Goal: Navigation & Orientation: Understand site structure

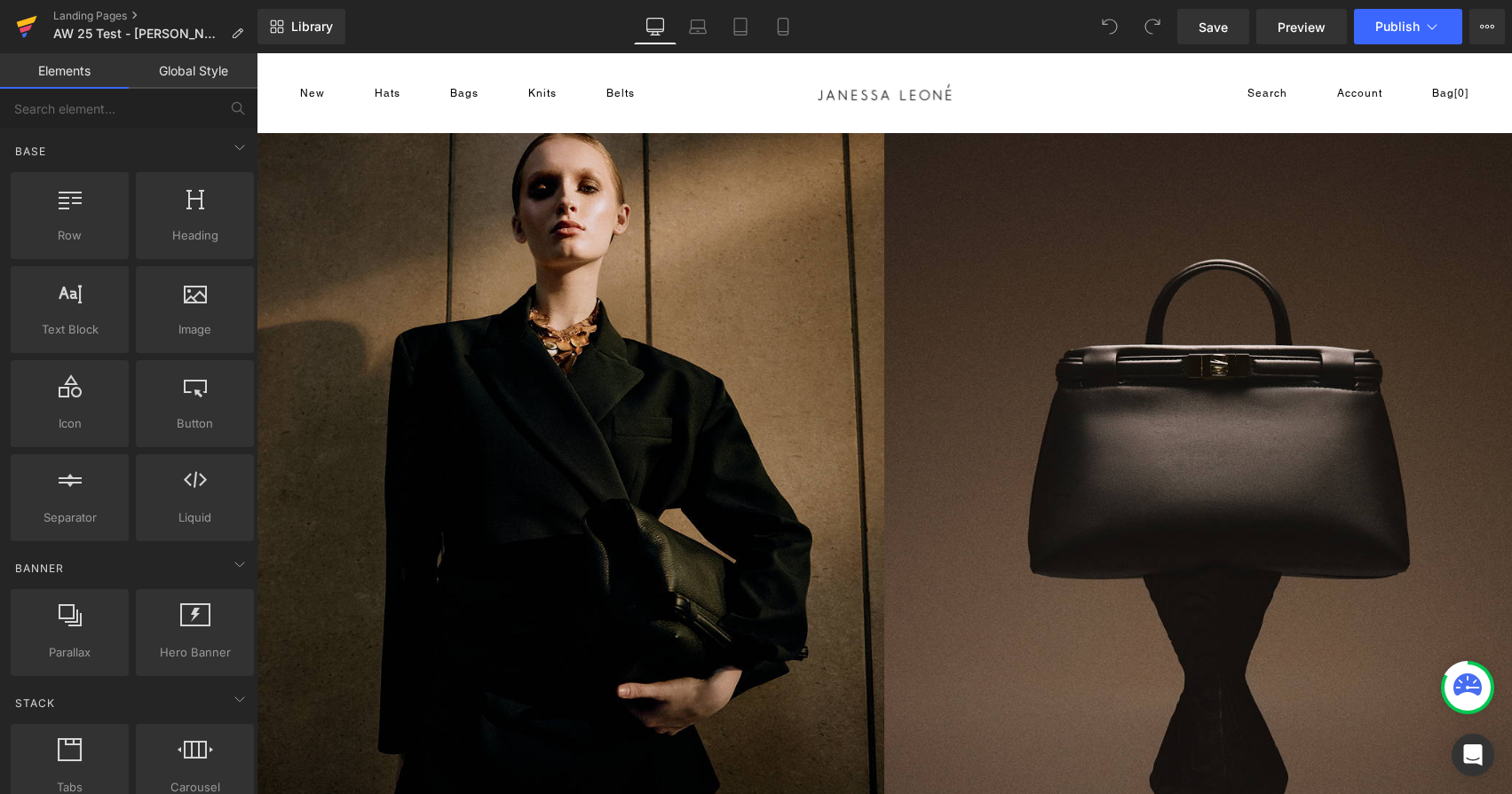
click at [19, 28] on icon at bounding box center [27, 27] width 21 height 45
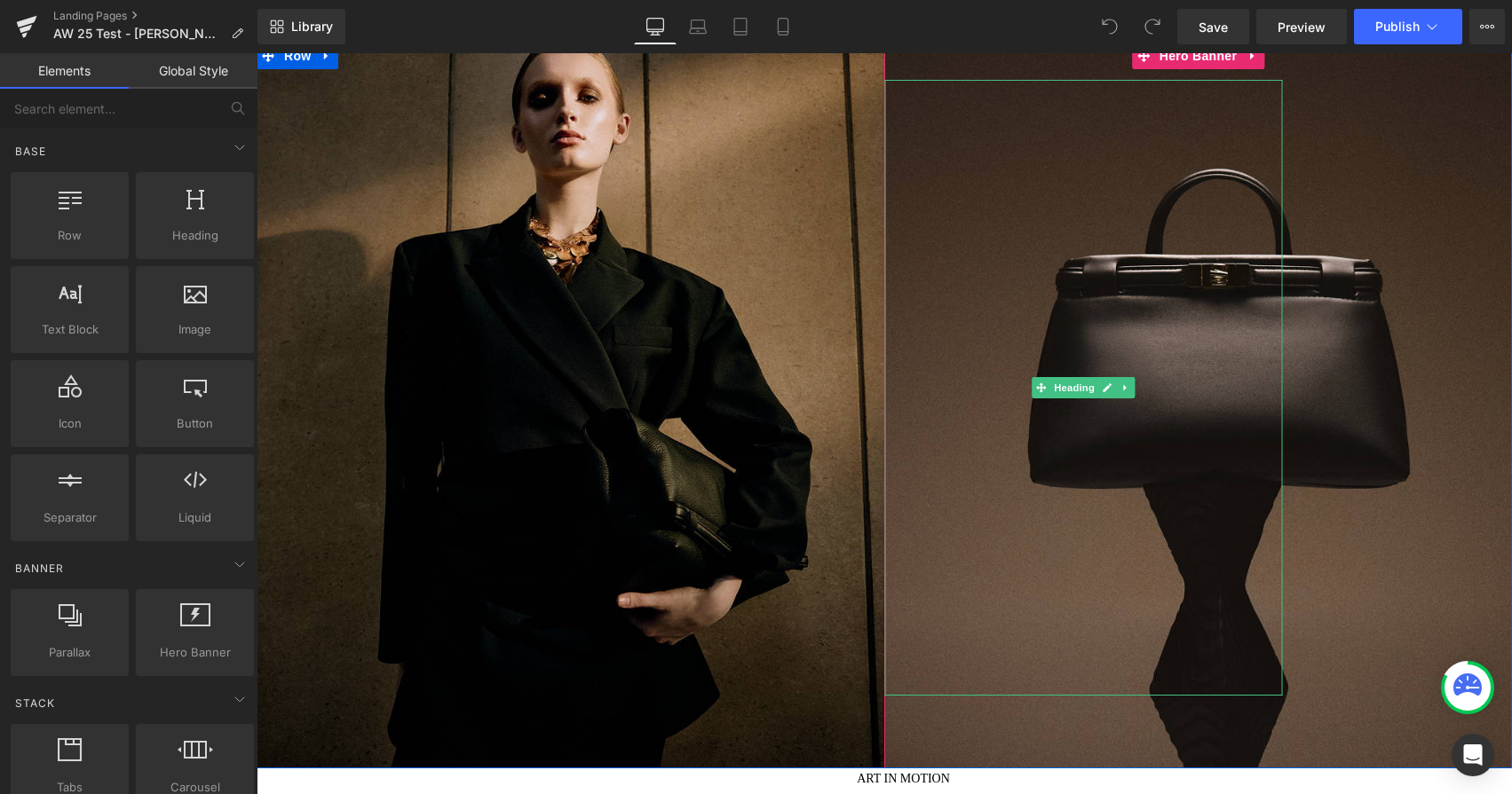
scroll to position [92, 0]
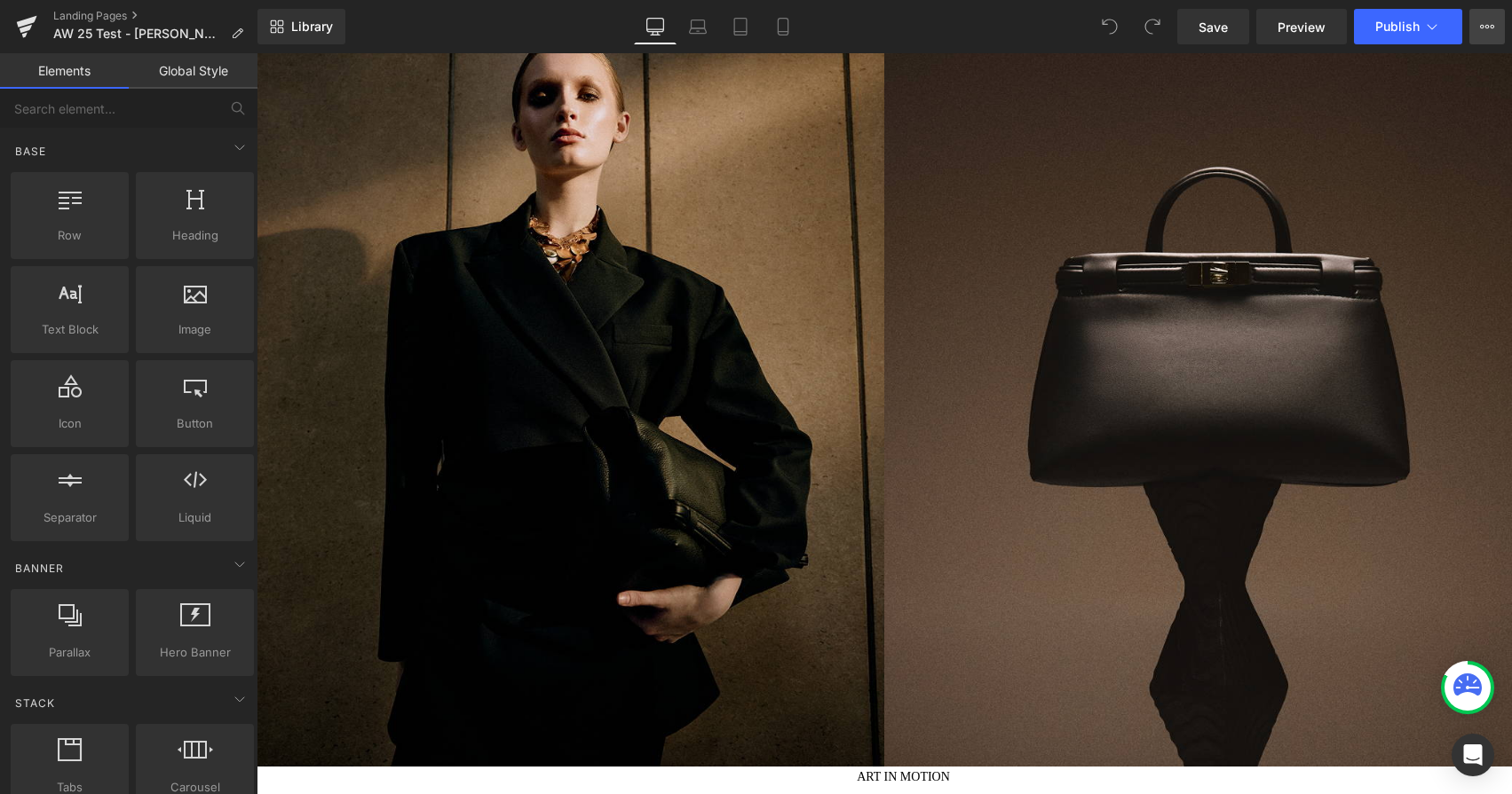
click at [1483, 21] on icon at bounding box center [1487, 27] width 14 height 14
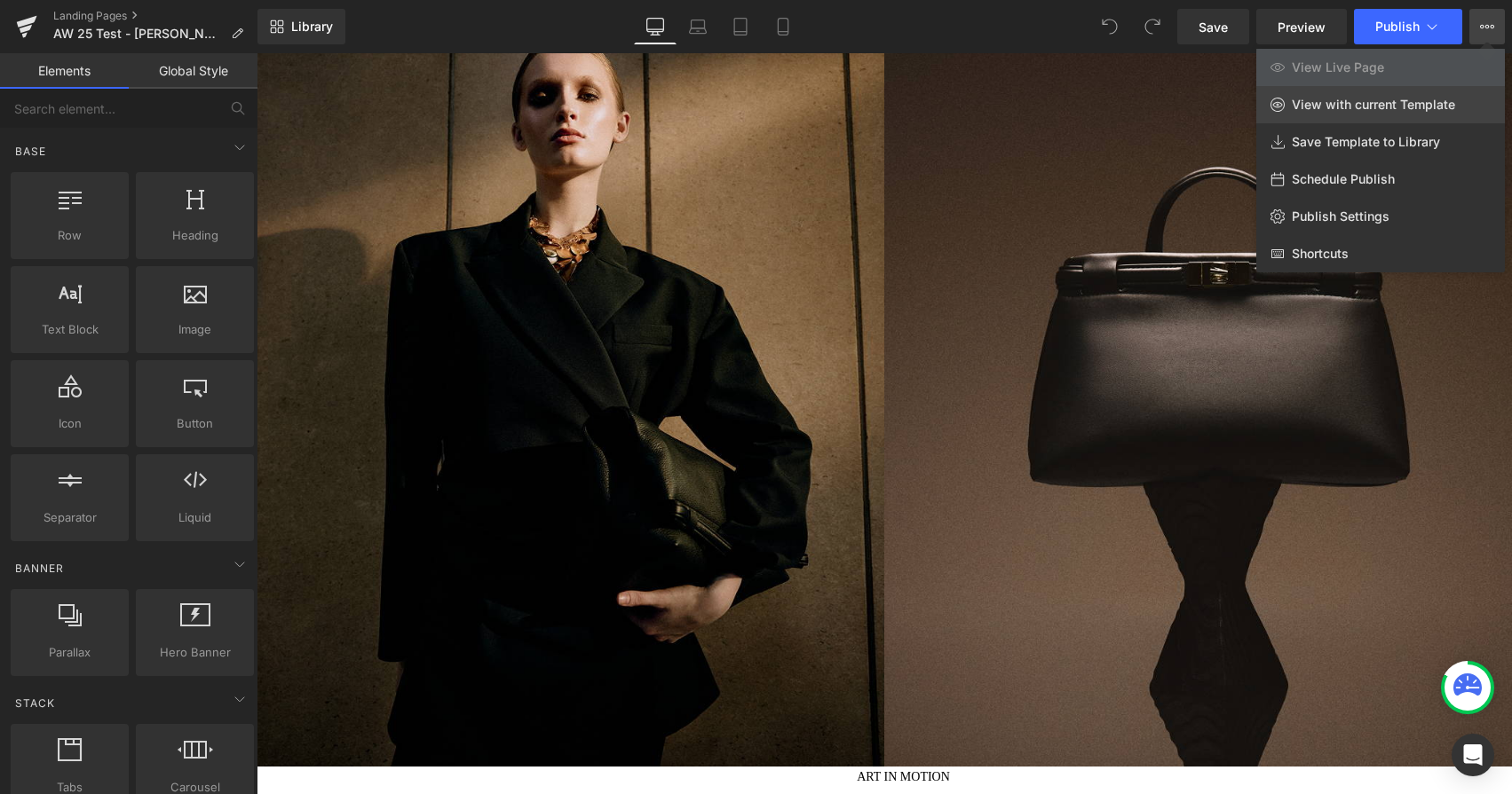
click at [1410, 100] on span "View with current Template" at bounding box center [1373, 104] width 164 height 16
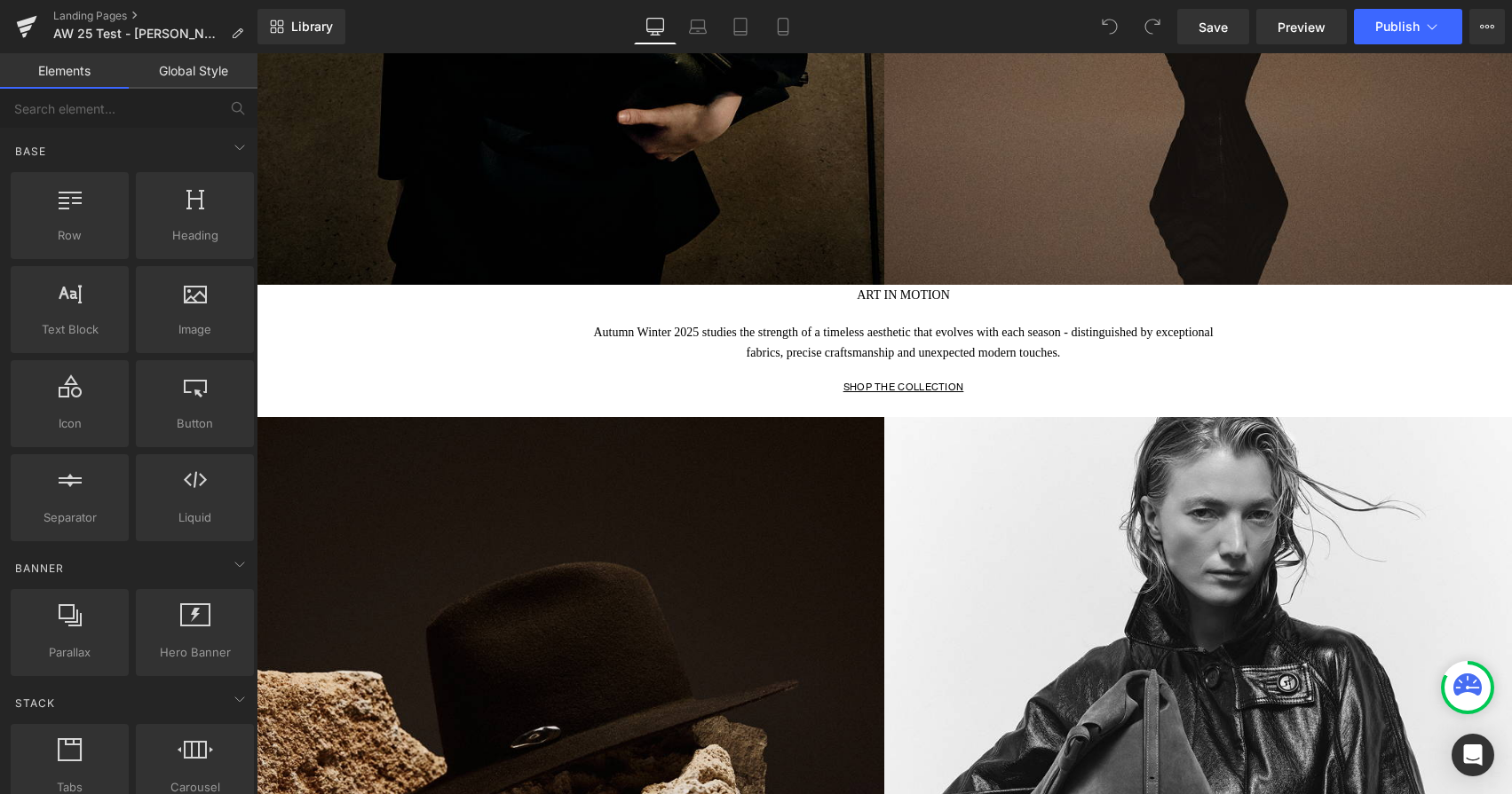
scroll to position [577, 0]
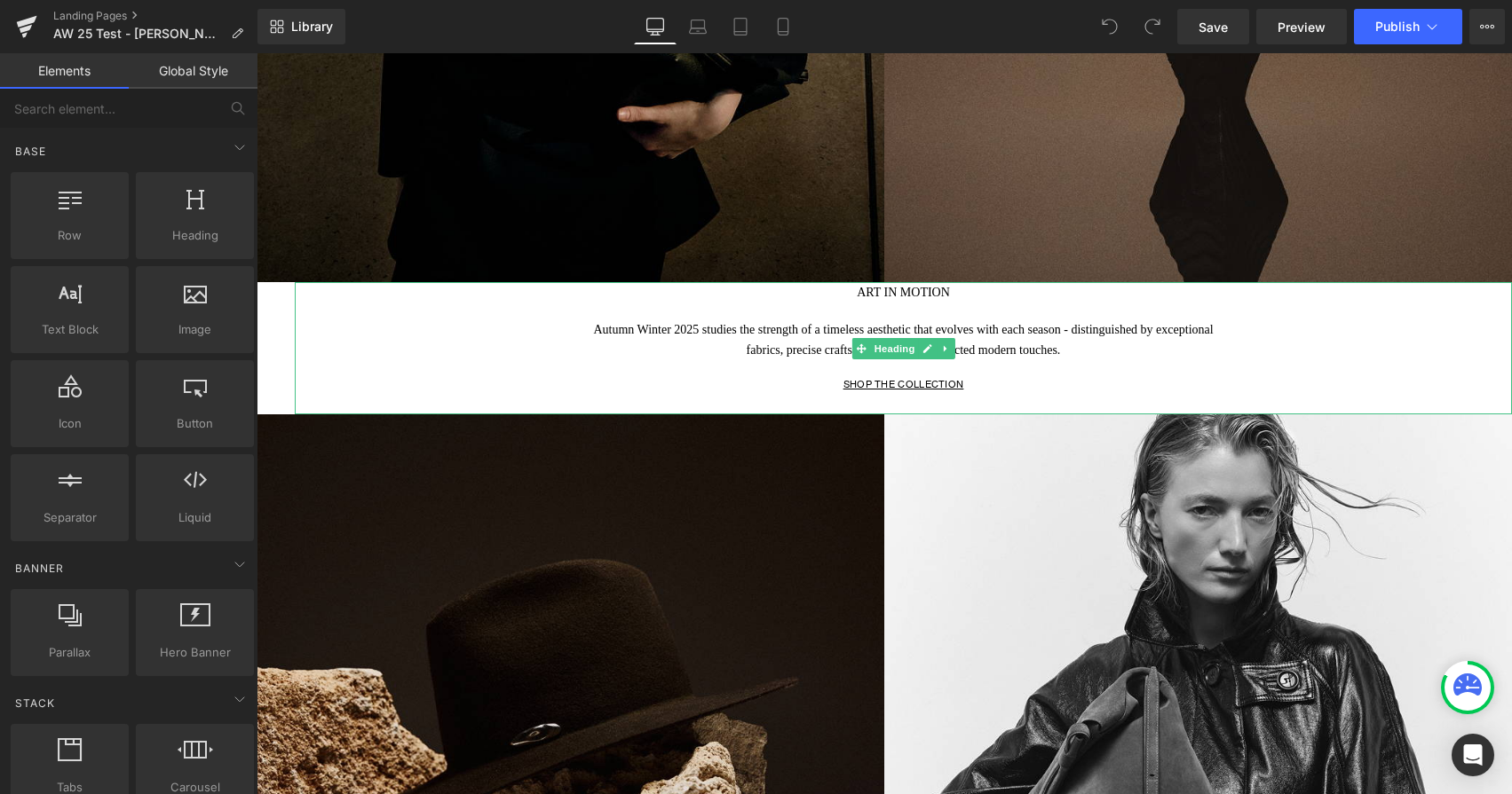
click at [924, 301] on h1 "ART IN MOTION" at bounding box center [903, 292] width 1217 height 21
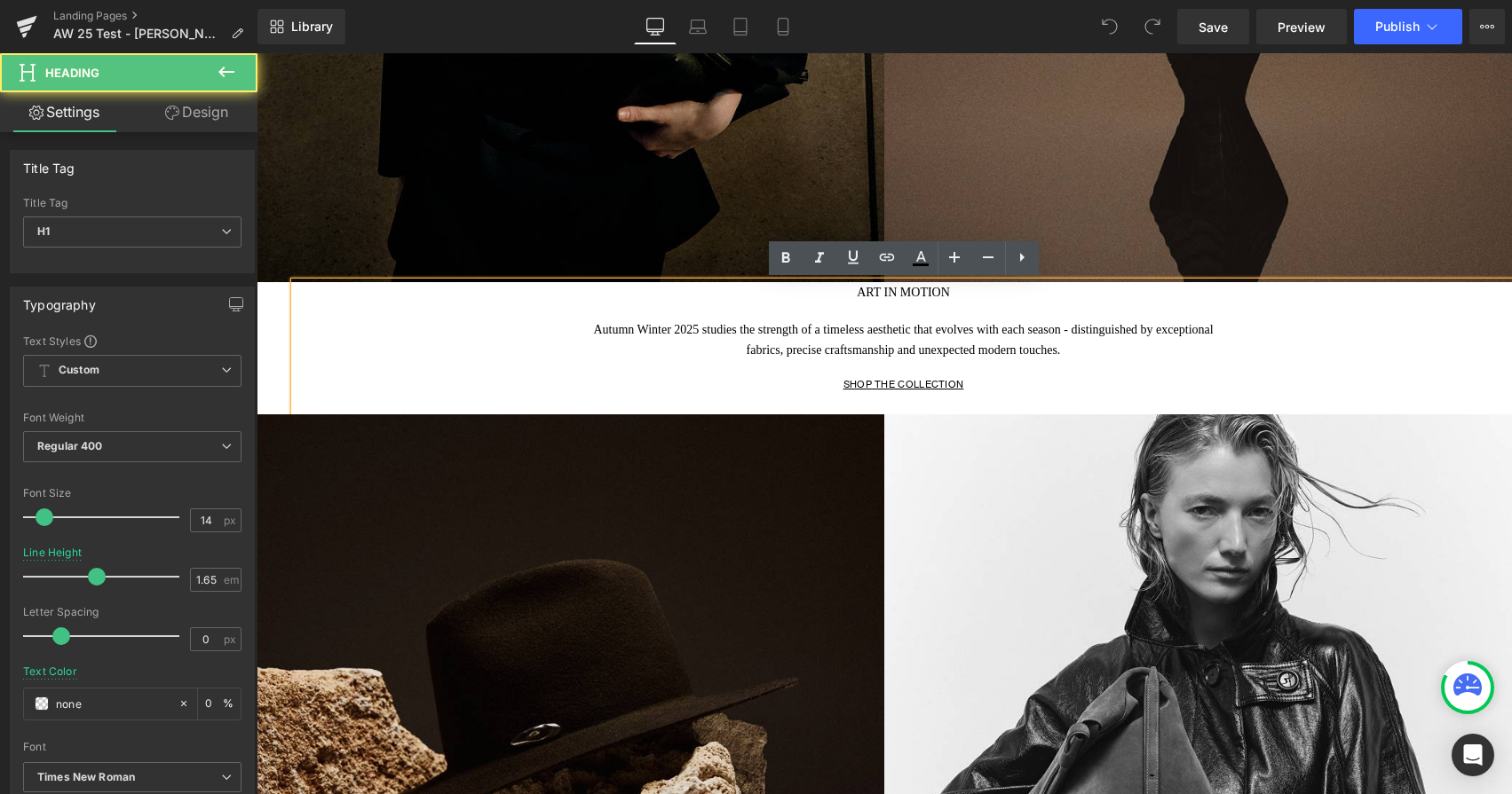
click at [858, 292] on span "ART IN MOTION" at bounding box center [903, 292] width 93 height 13
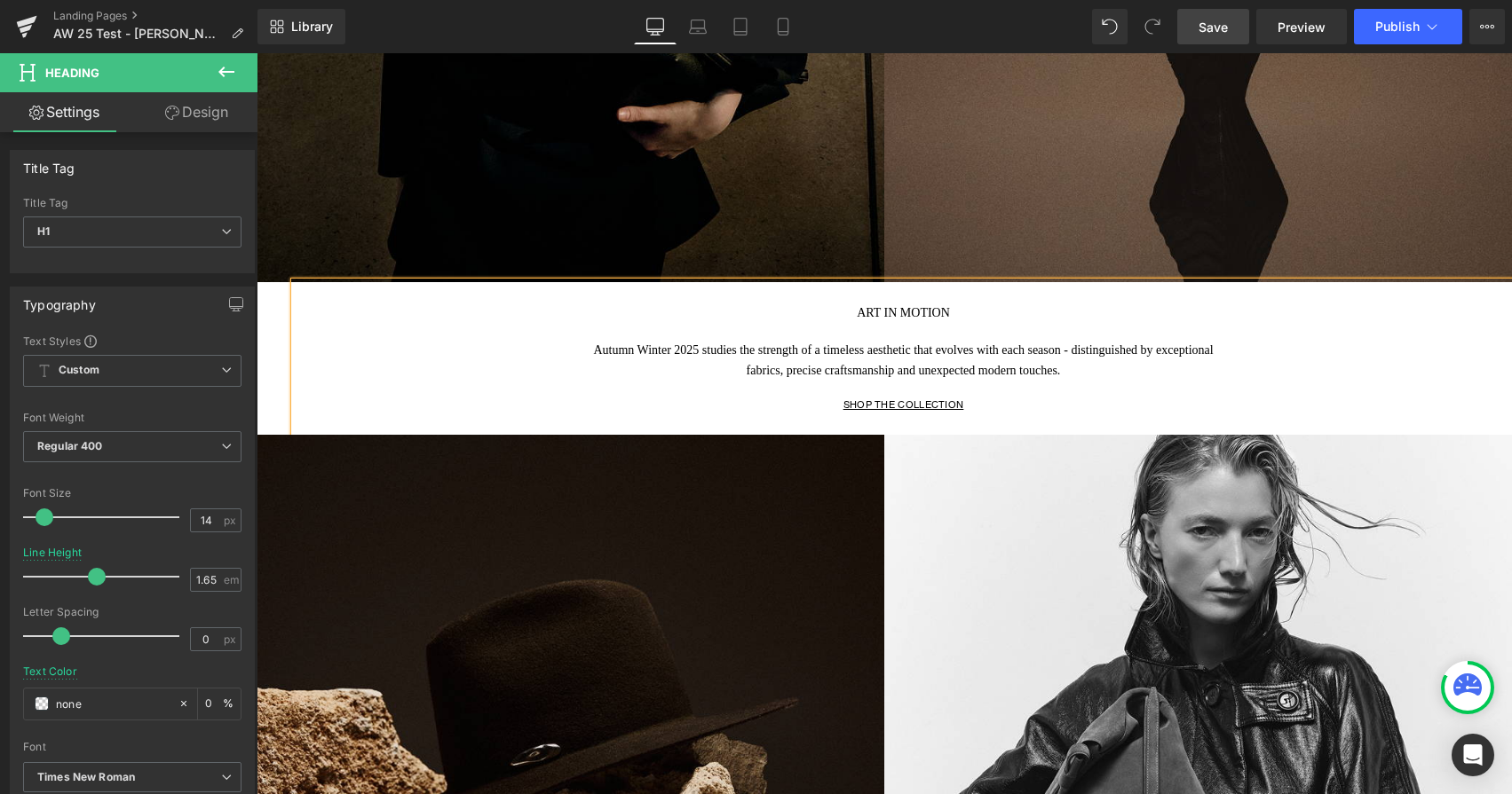
click at [1231, 29] on link "Save" at bounding box center [1213, 27] width 71 height 36
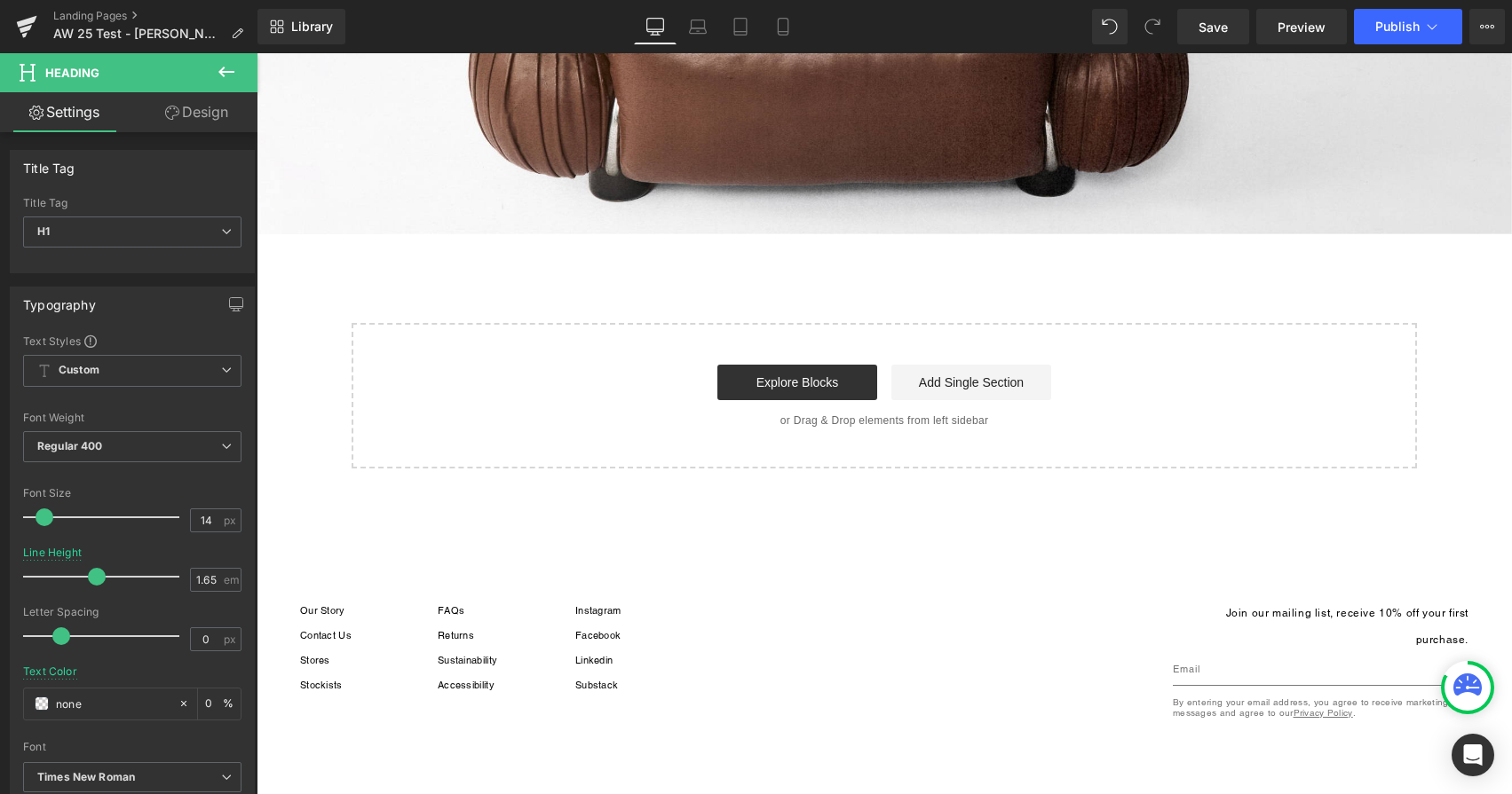
scroll to position [7520, 0]
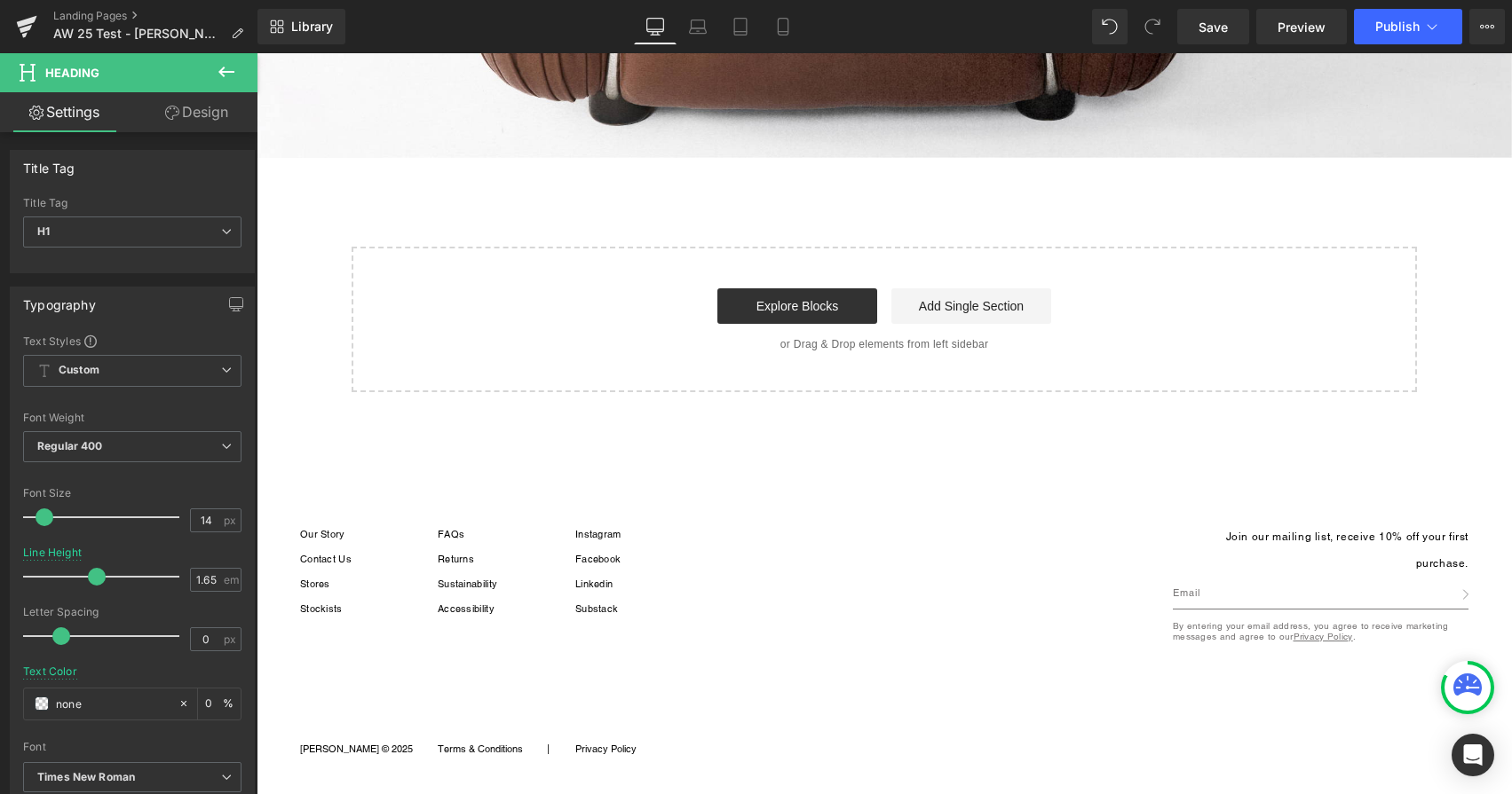
click at [184, 113] on link "Design" at bounding box center [197, 112] width 129 height 40
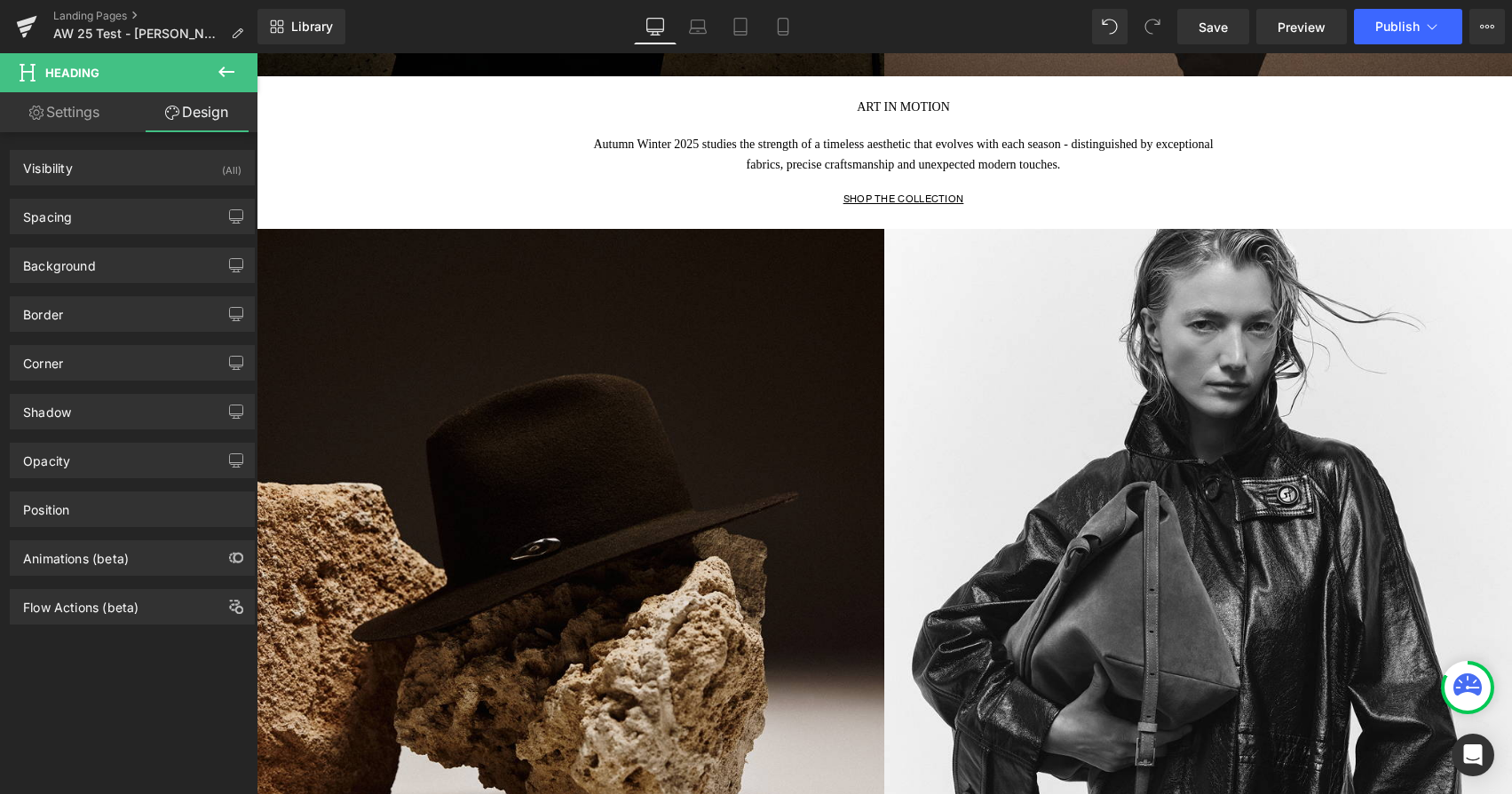
scroll to position [735, 0]
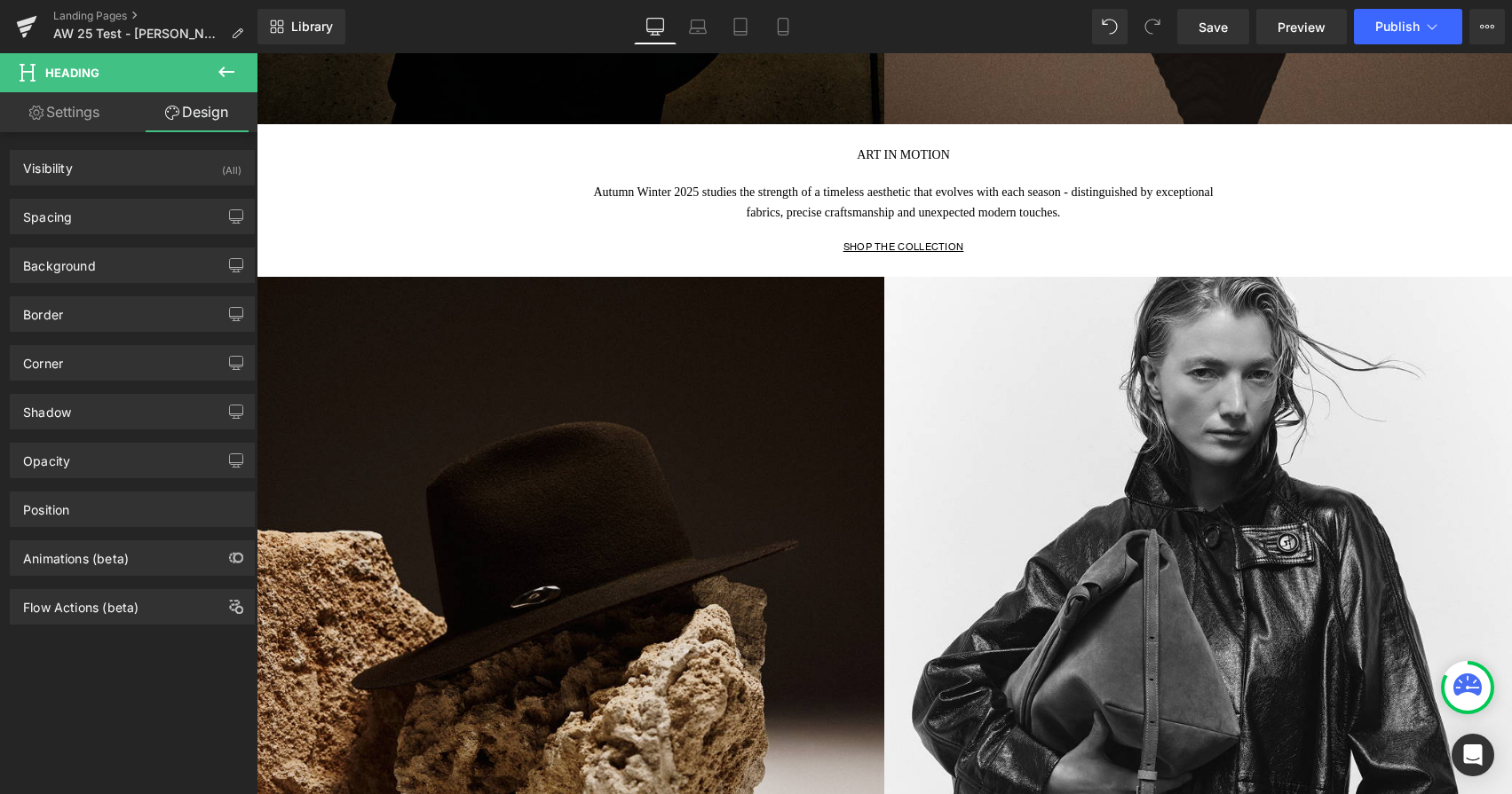
click at [1462, 694] on icon at bounding box center [1467, 688] width 29 height 29
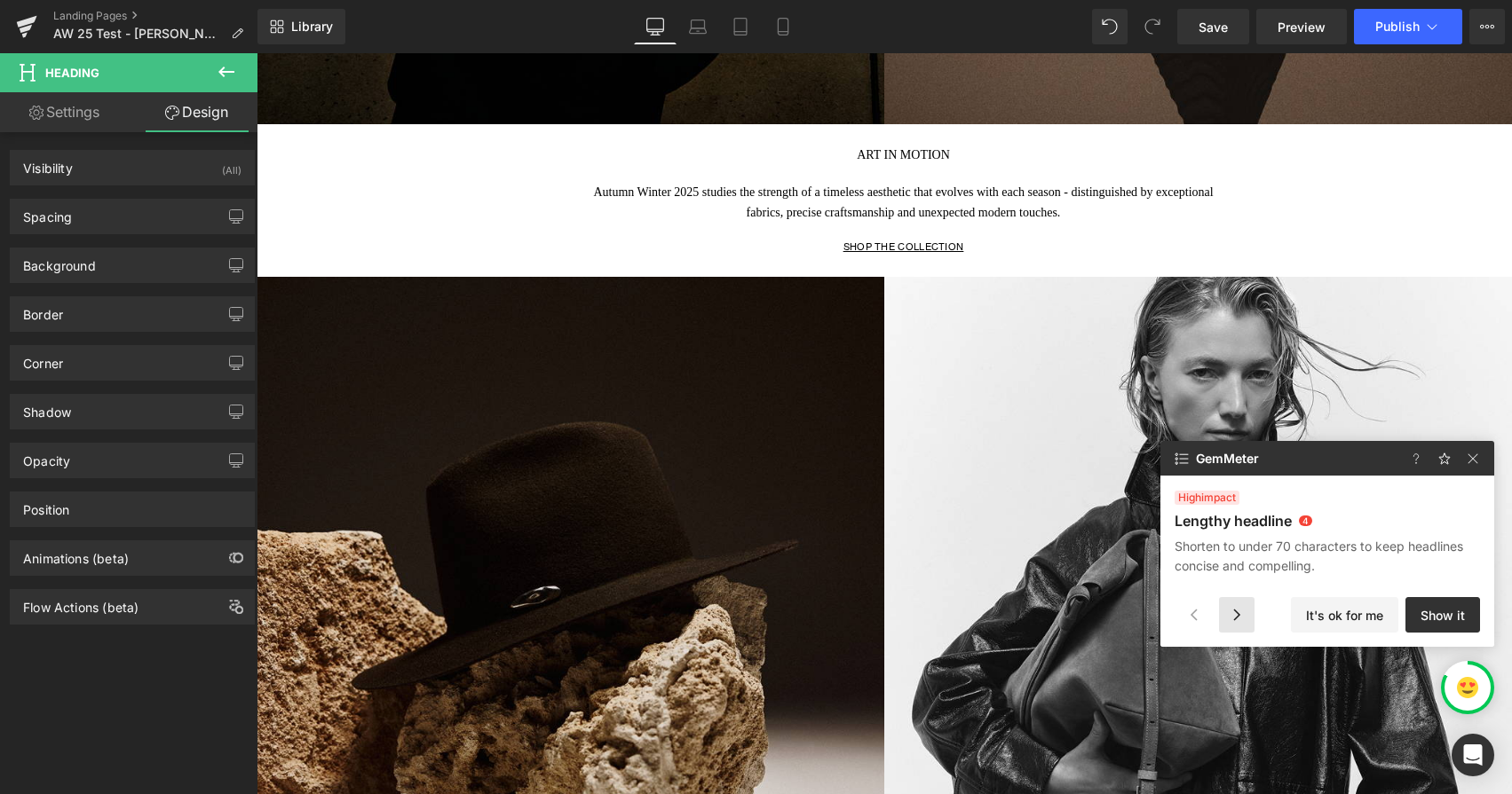
click at [1245, 616] on div at bounding box center [1237, 615] width 36 height 36
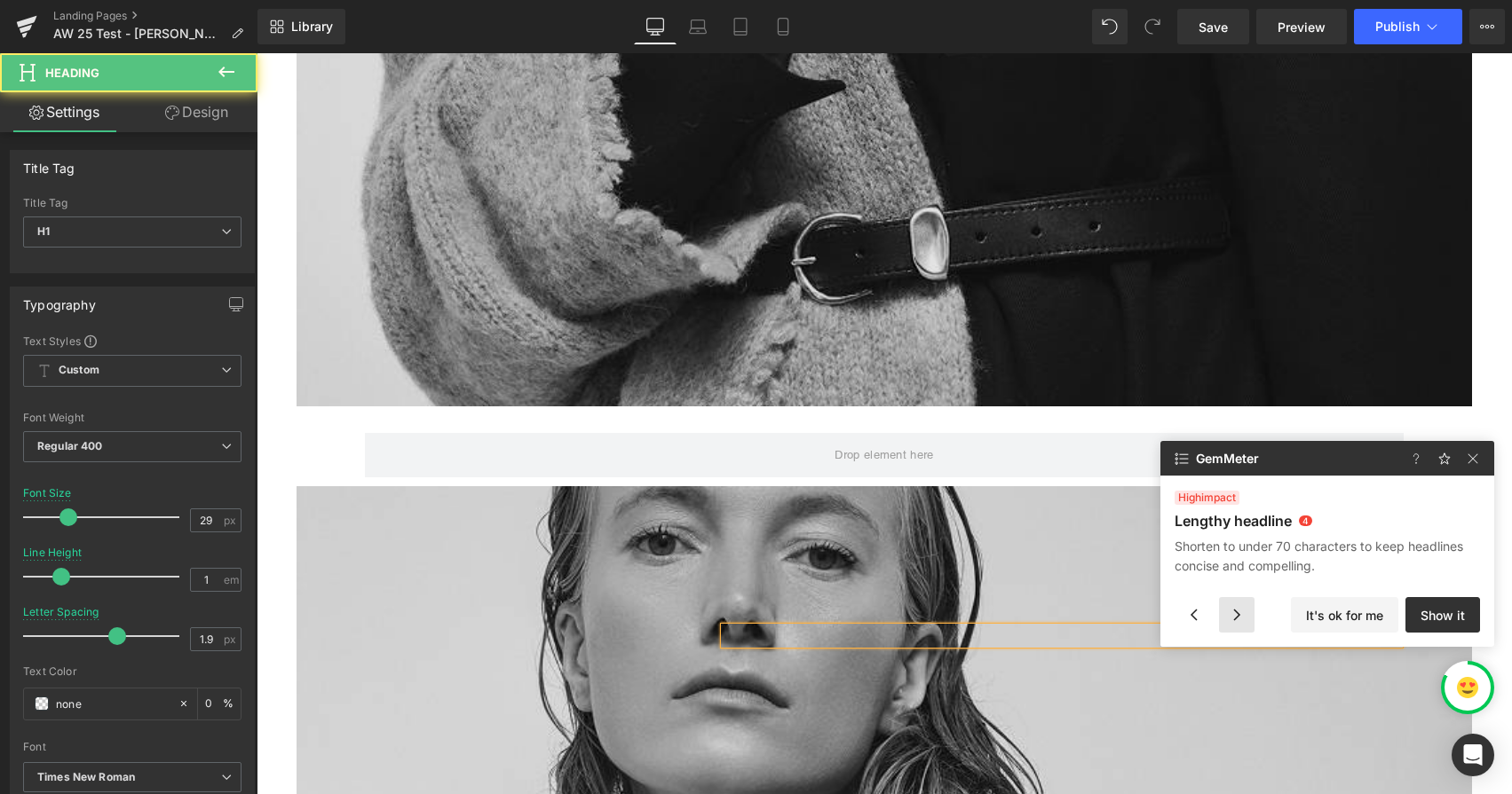
scroll to position [3331, 0]
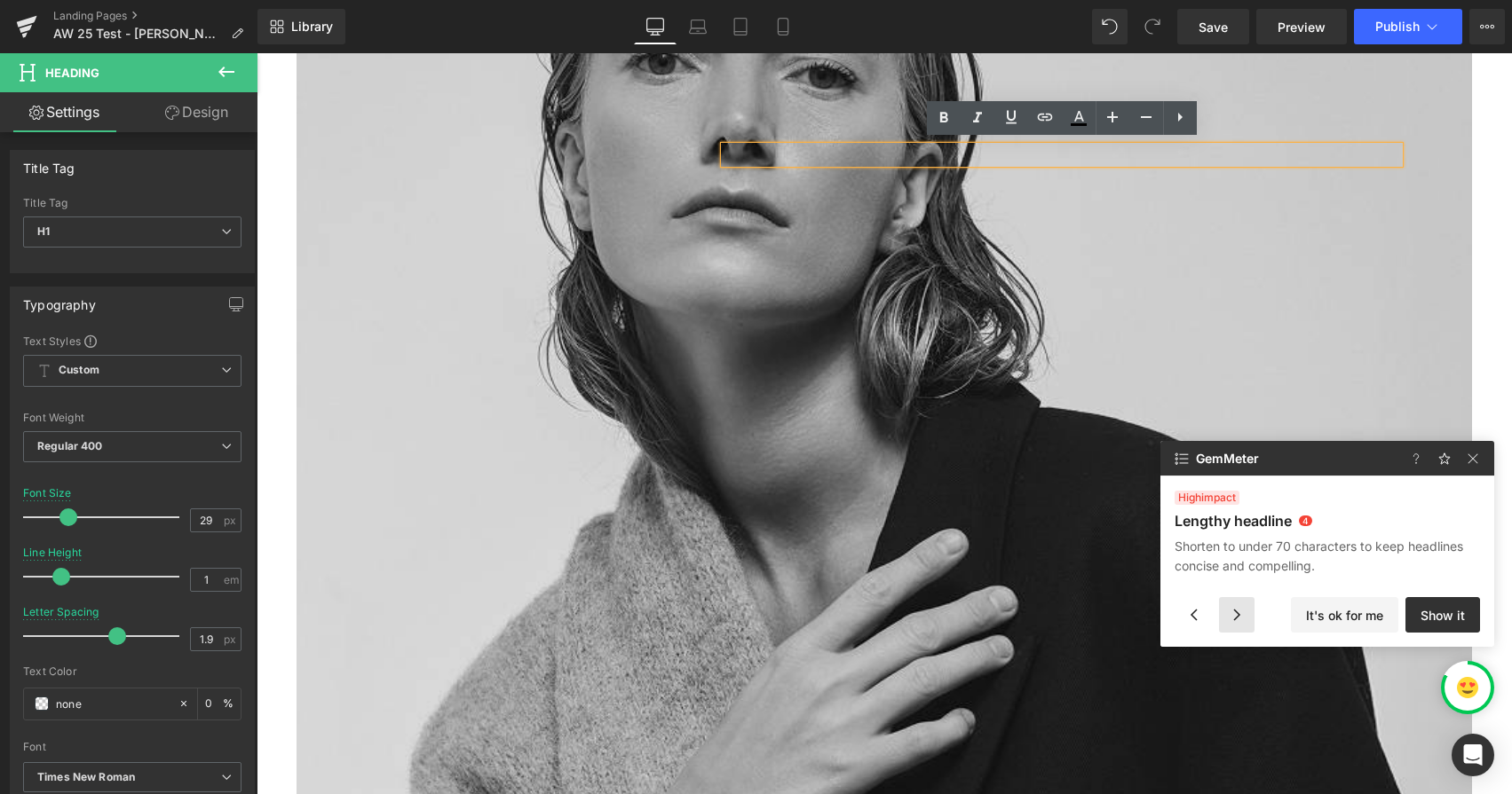
click at [1245, 616] on div at bounding box center [1237, 615] width 36 height 36
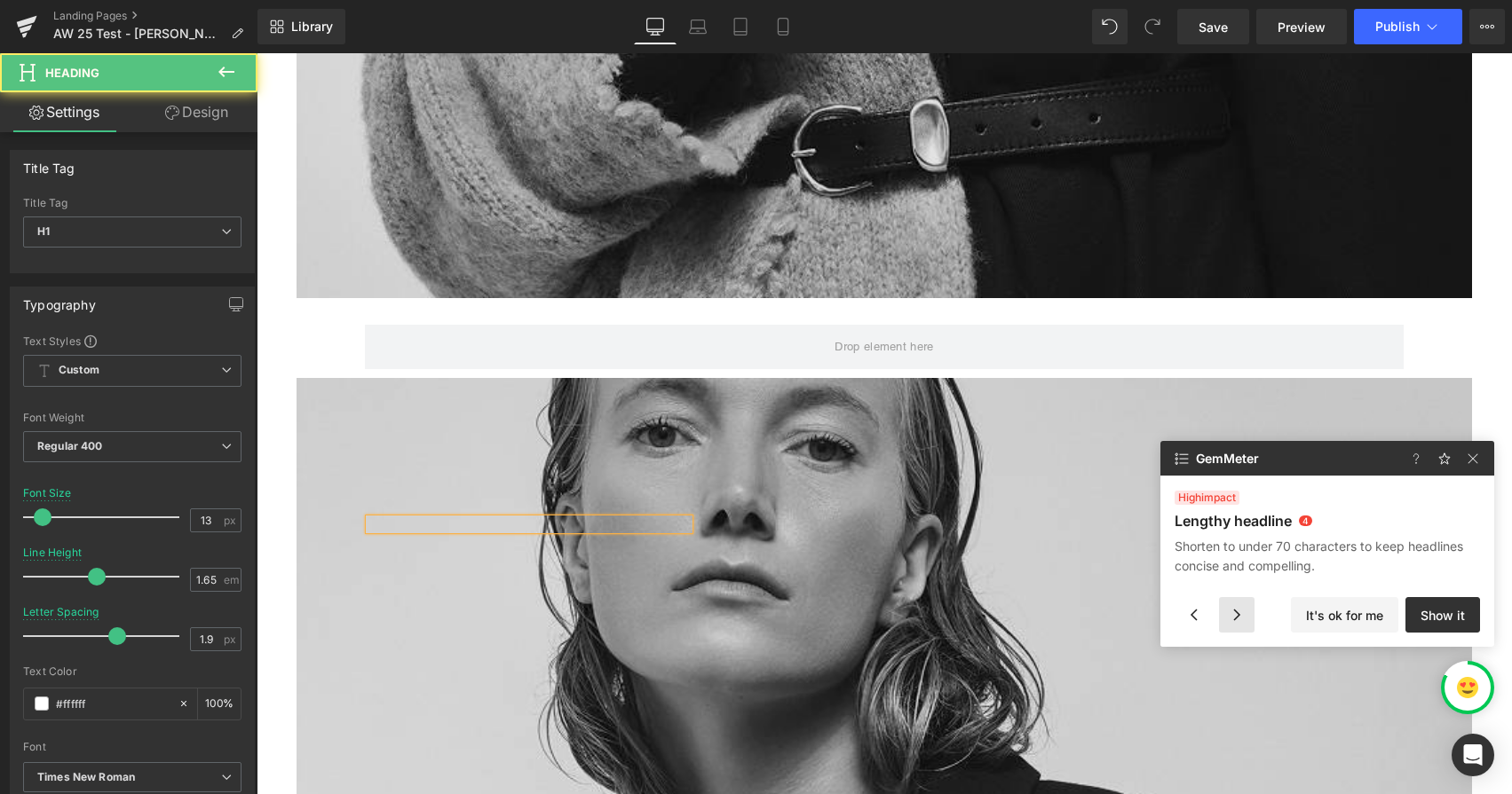
scroll to position [4770, 0]
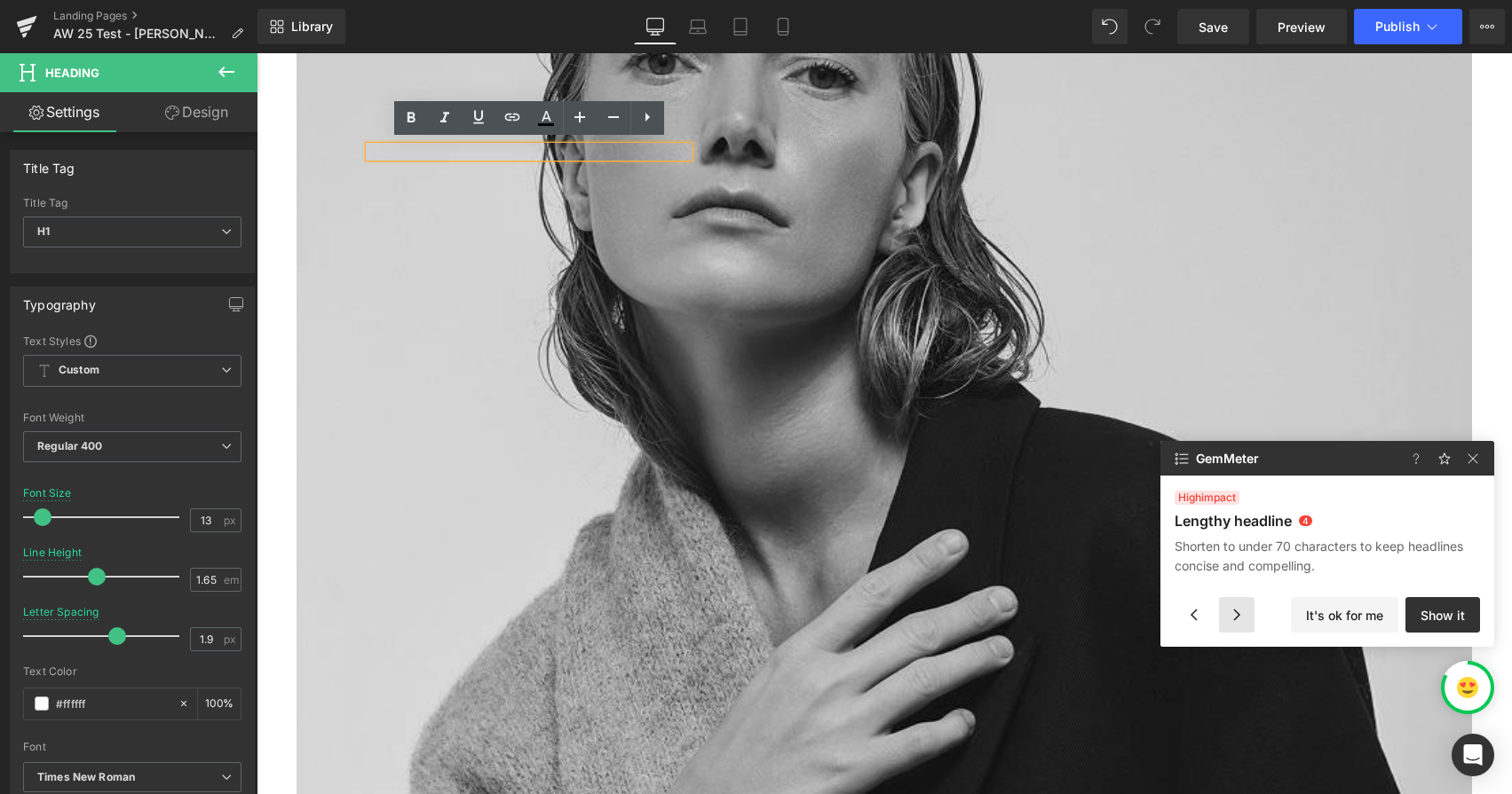
click at [1245, 616] on div at bounding box center [1237, 615] width 36 height 36
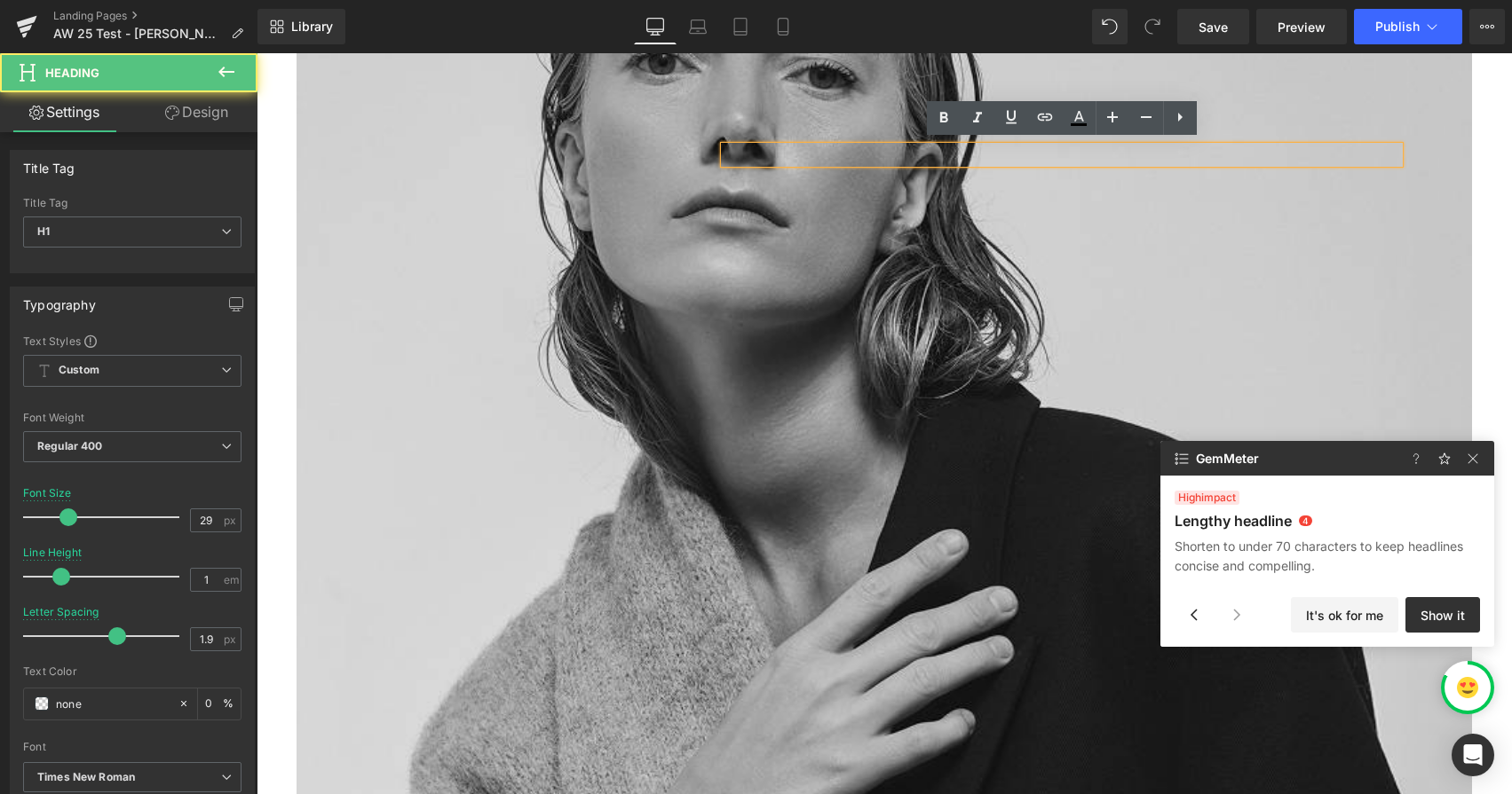
click at [1245, 616] on div at bounding box center [1237, 615] width 36 height 36
click at [1482, 457] on img at bounding box center [1473, 459] width 21 height 21
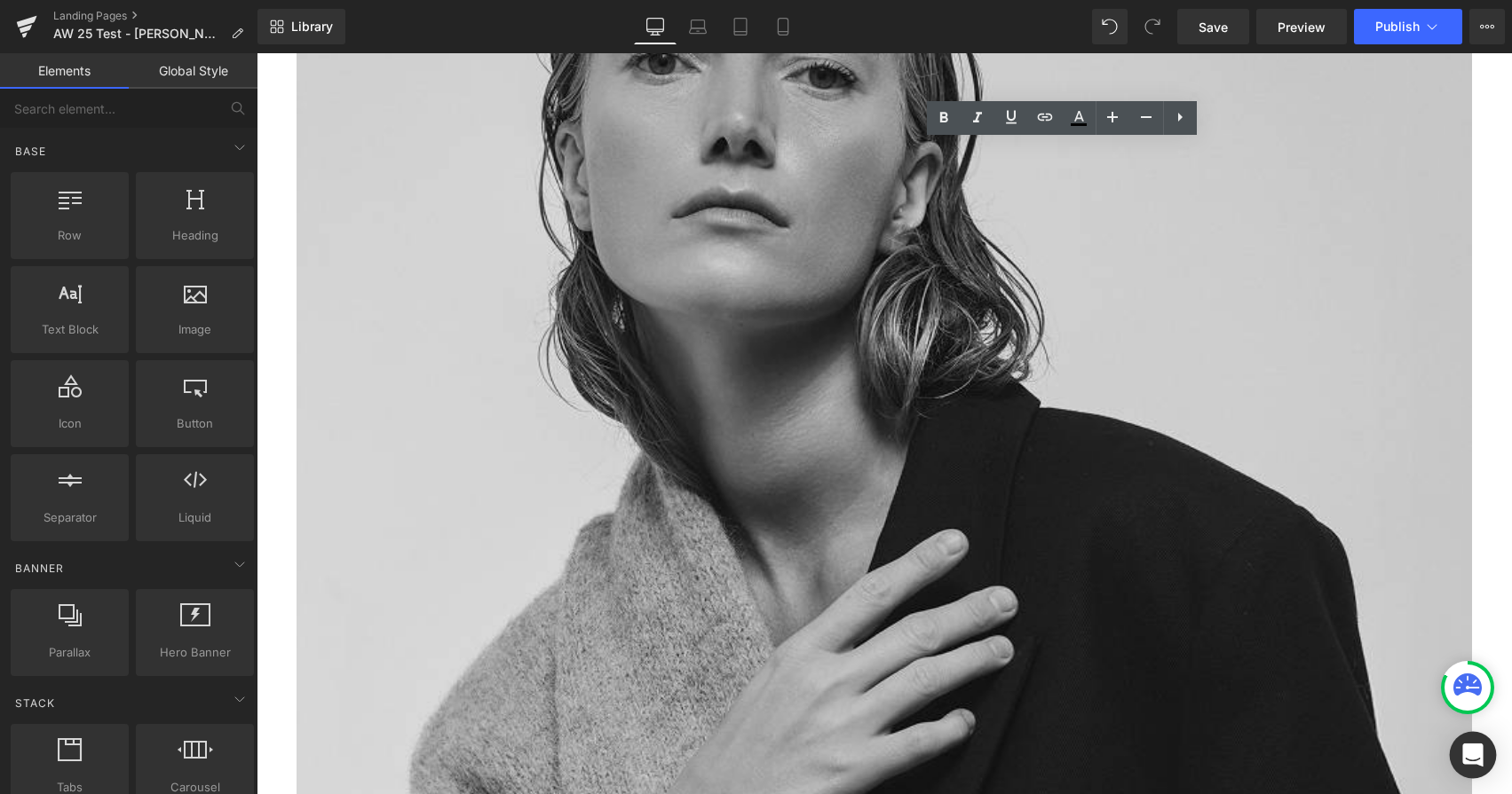
click at [1459, 762] on div "Open Intercom Messenger" at bounding box center [1473, 756] width 47 height 47
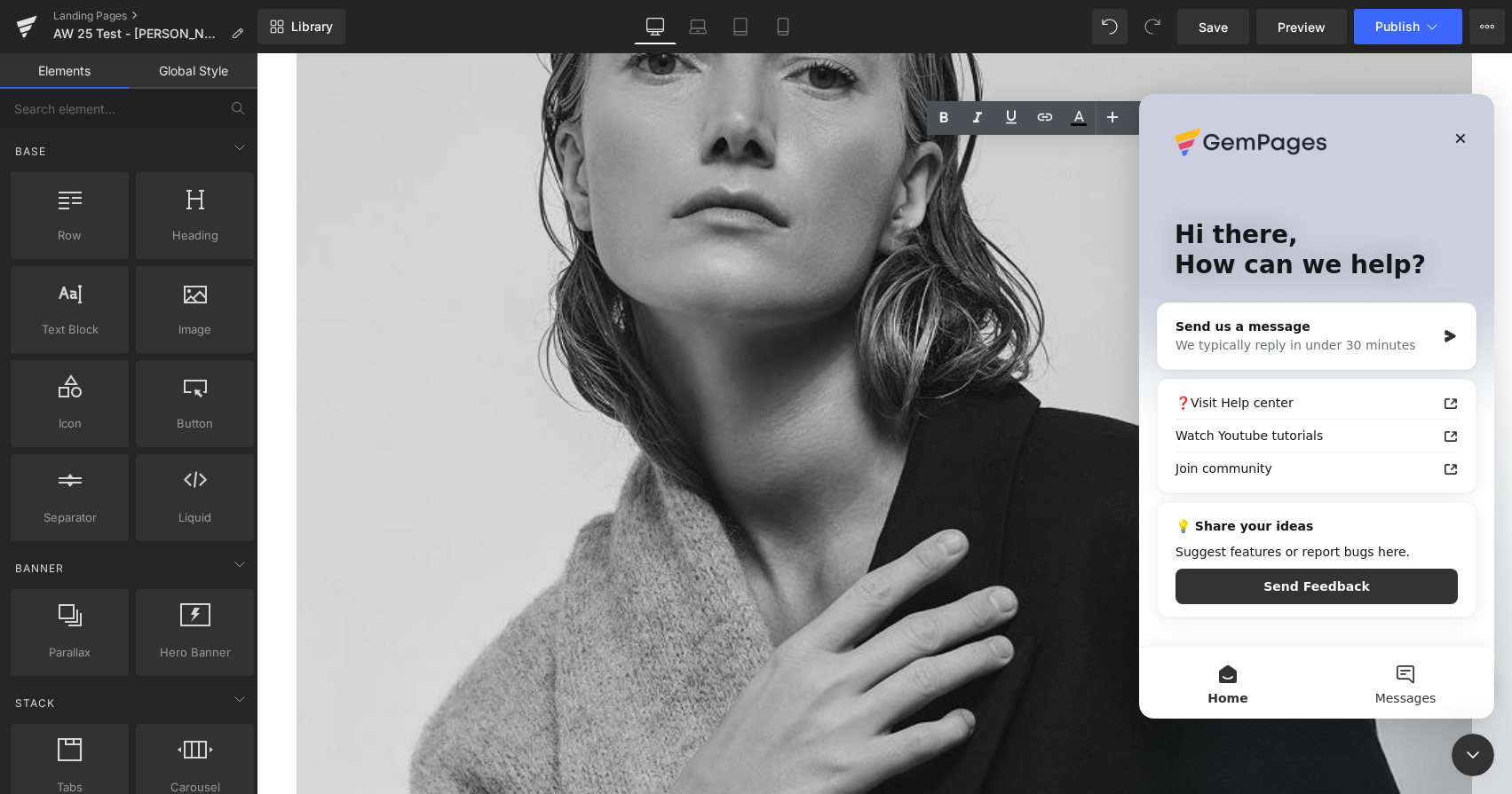
scroll to position [0, 0]
click at [1455, 131] on icon "Close" at bounding box center [1460, 138] width 14 height 14
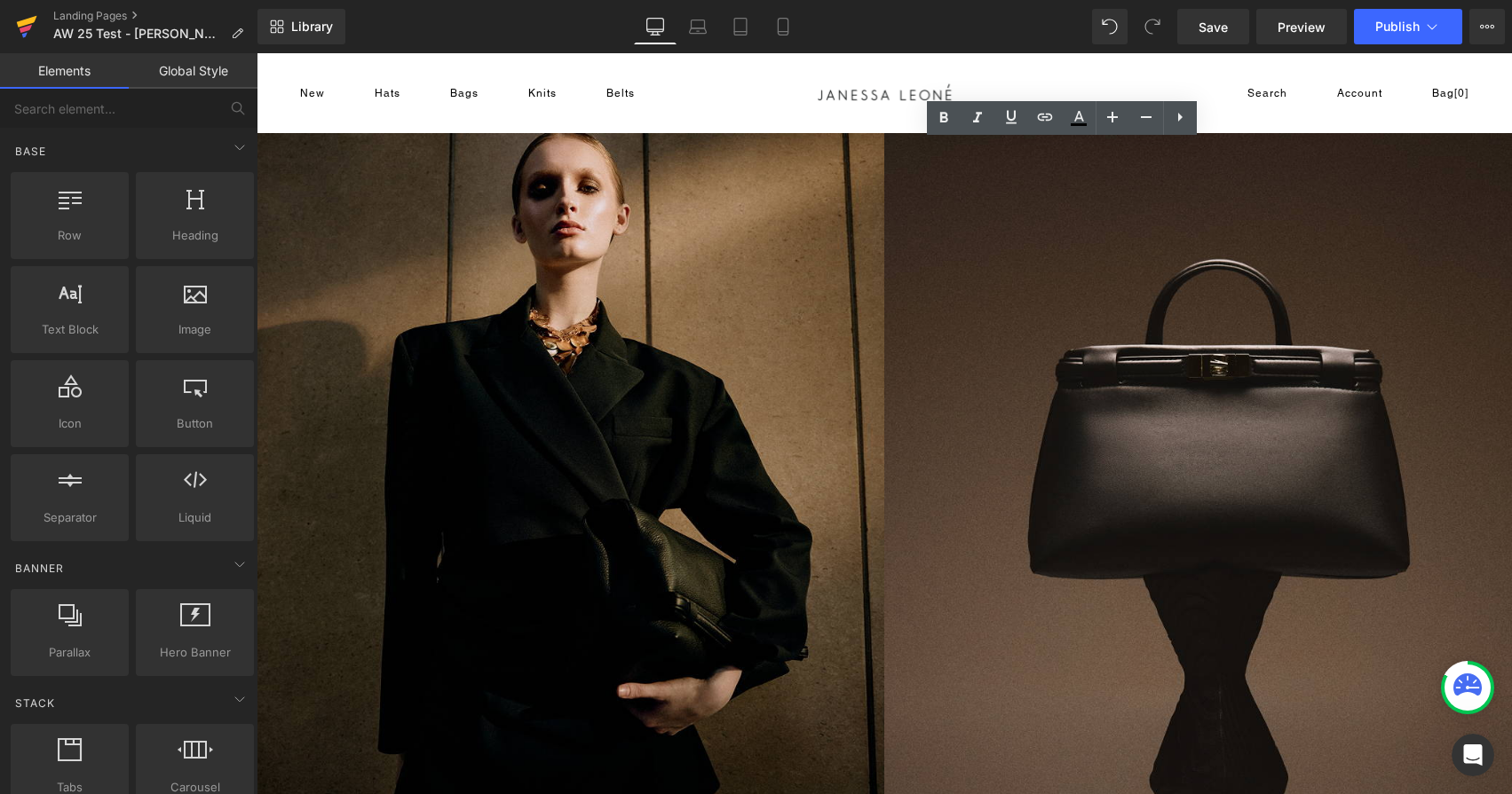
click at [17, 24] on icon at bounding box center [27, 27] width 21 height 45
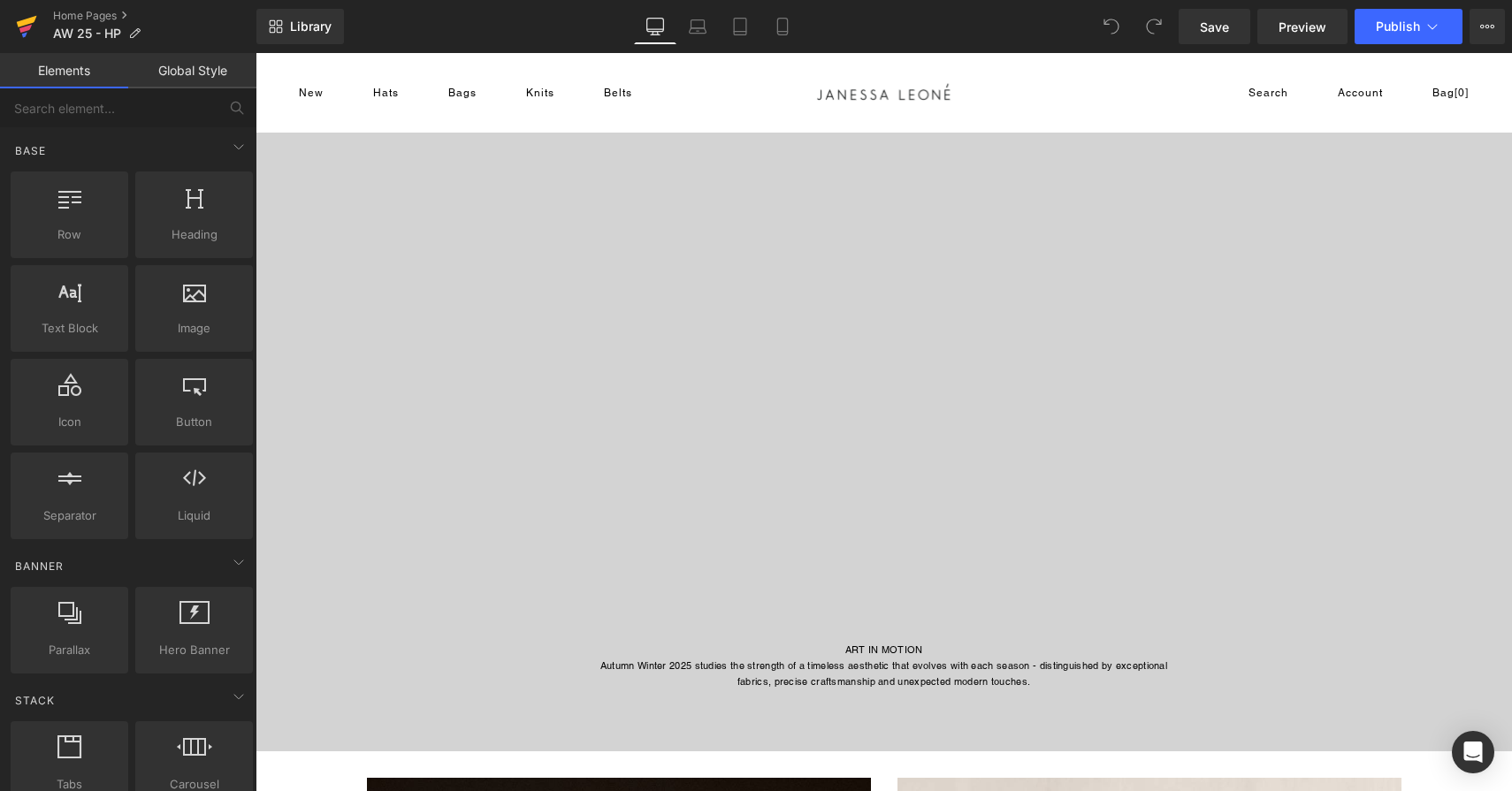
click at [28, 24] on icon at bounding box center [27, 27] width 21 height 44
